Goal: Find specific page/section: Find specific page/section

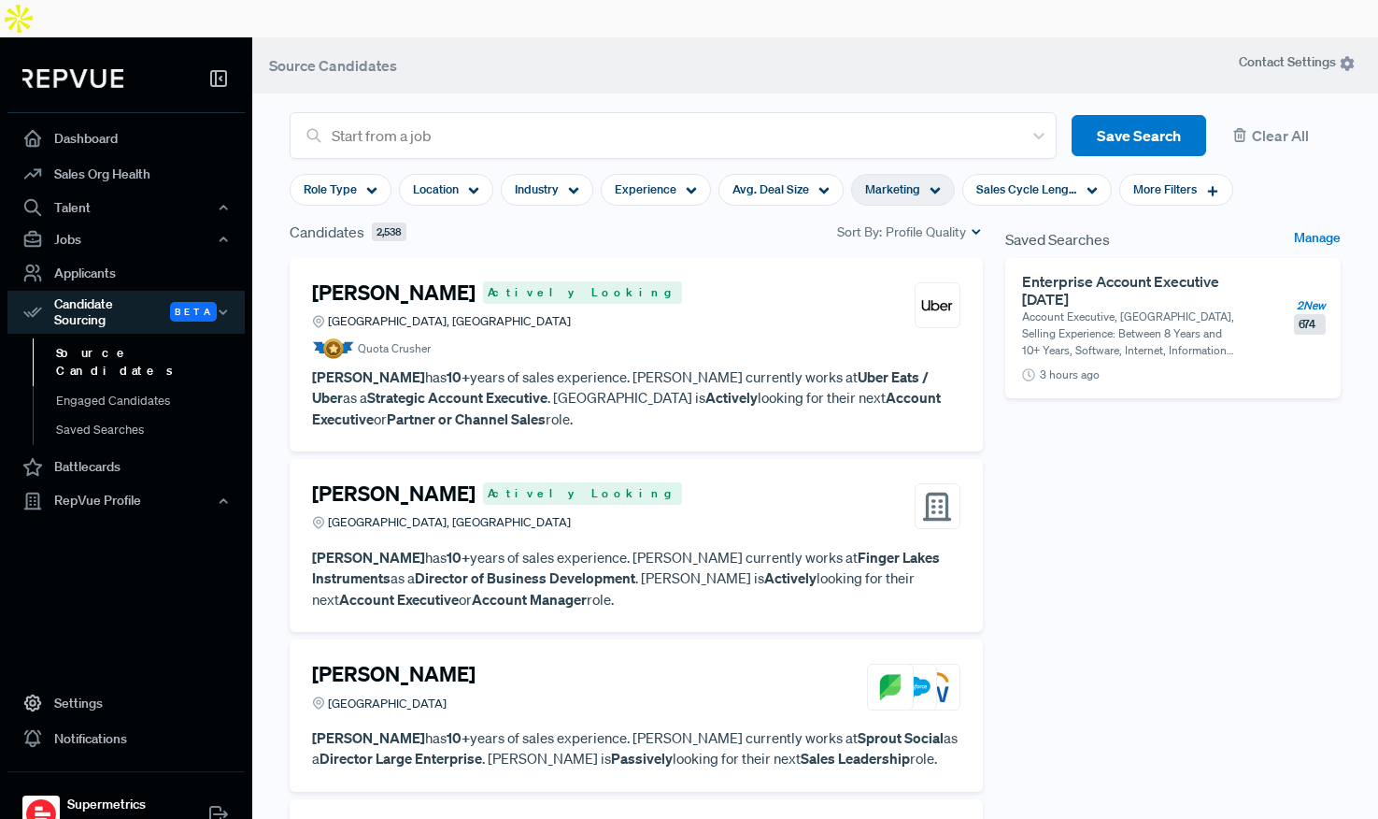
click at [1106, 506] on div "Saved Searches Manage Enterprise Account Executive [DATE] Account Executive, [G…" at bounding box center [1173, 549] width 358 height 657
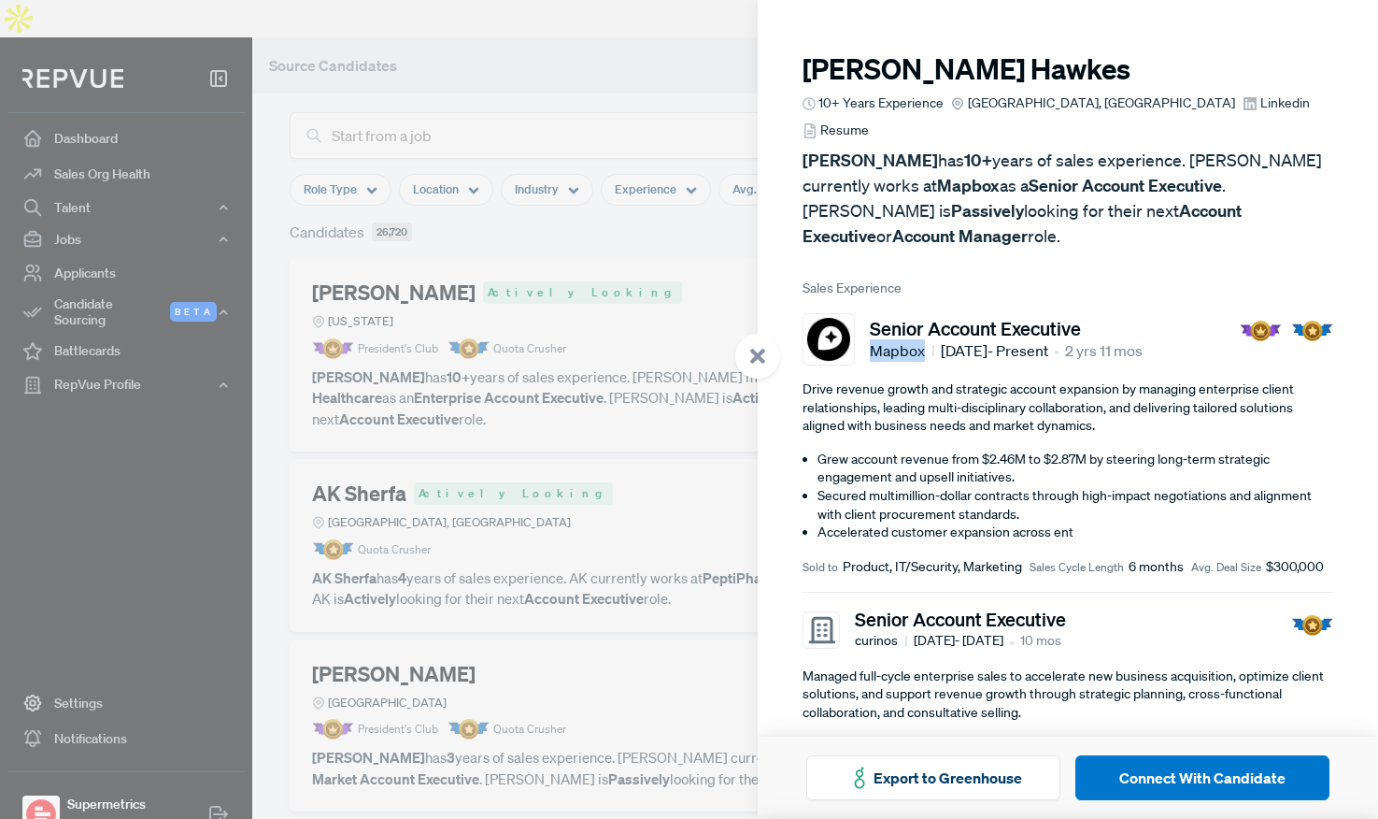
click at [1261, 107] on span "Linkedin" at bounding box center [1286, 103] width 50 height 20
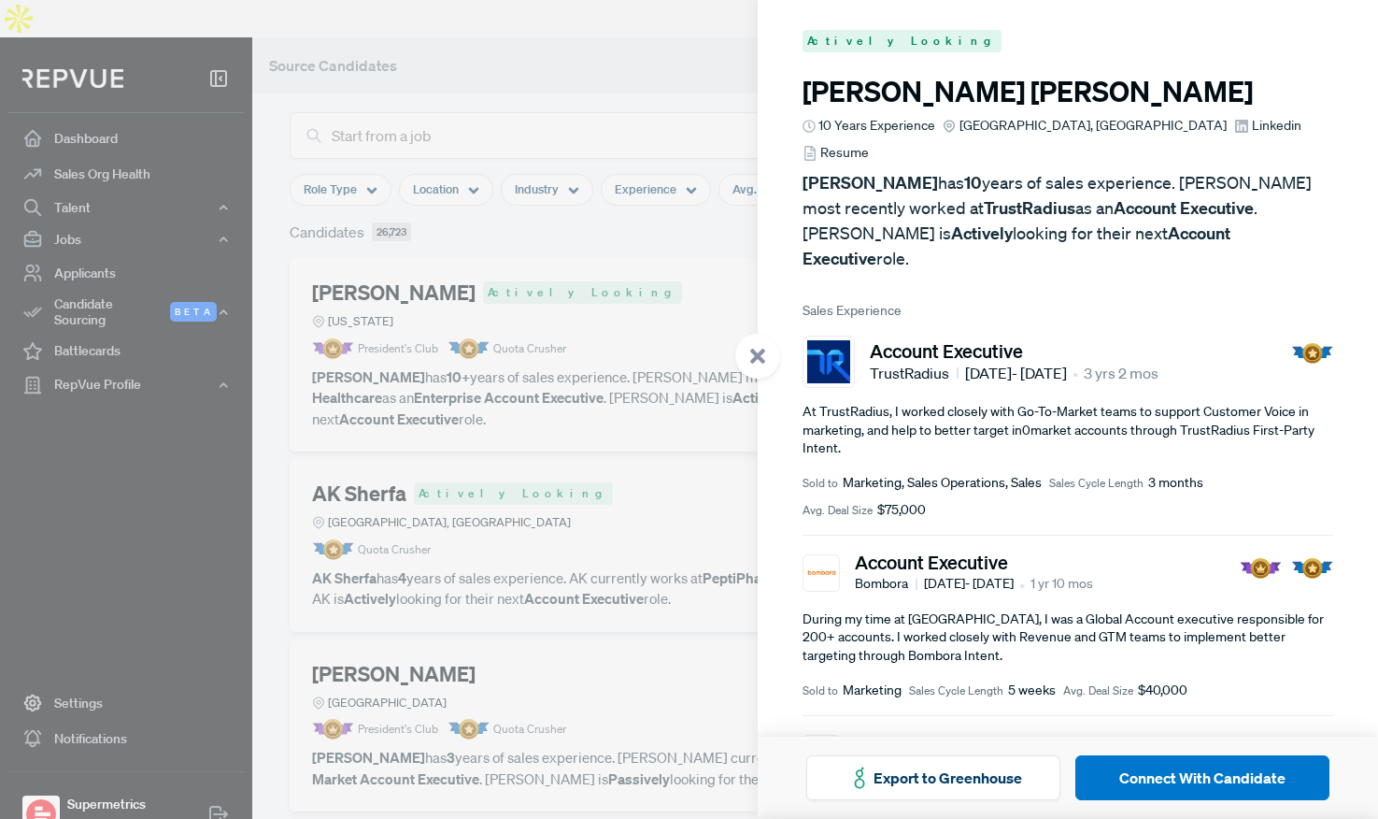
click at [1252, 123] on span "Linkedin" at bounding box center [1277, 126] width 50 height 20
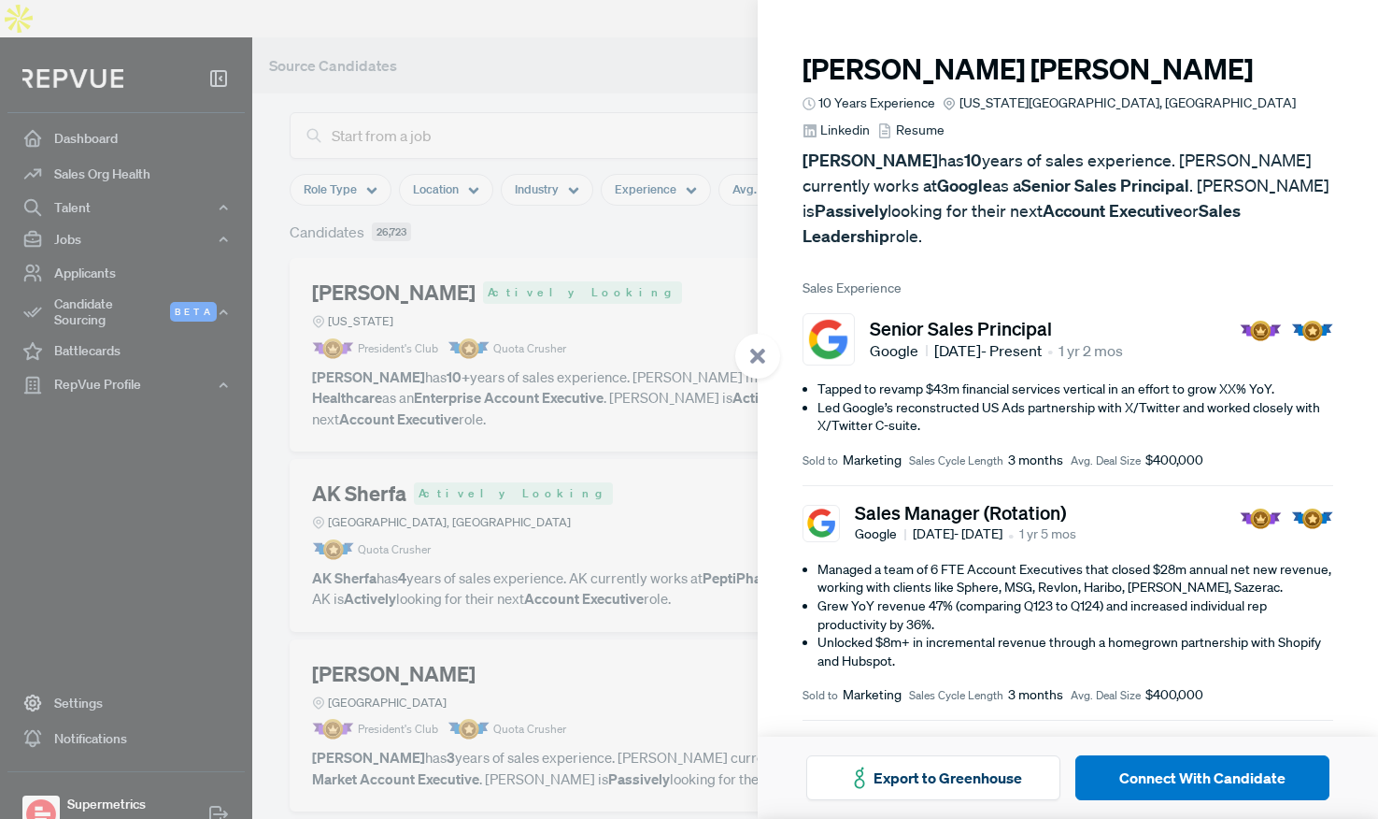
click at [870, 121] on span "Linkedin" at bounding box center [845, 131] width 50 height 20
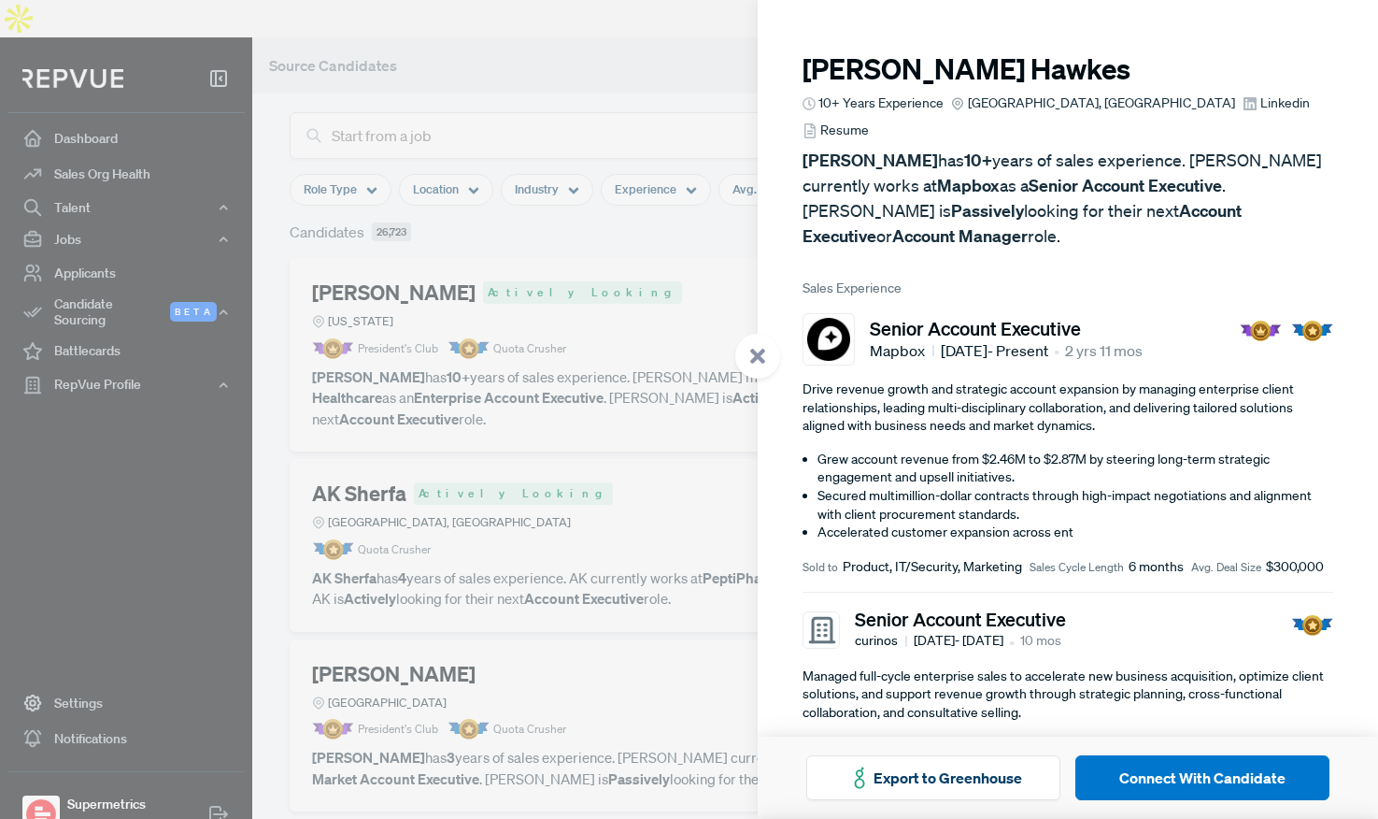
click at [1261, 100] on span "Linkedin" at bounding box center [1286, 103] width 50 height 20
